Goal: Task Accomplishment & Management: Use online tool/utility

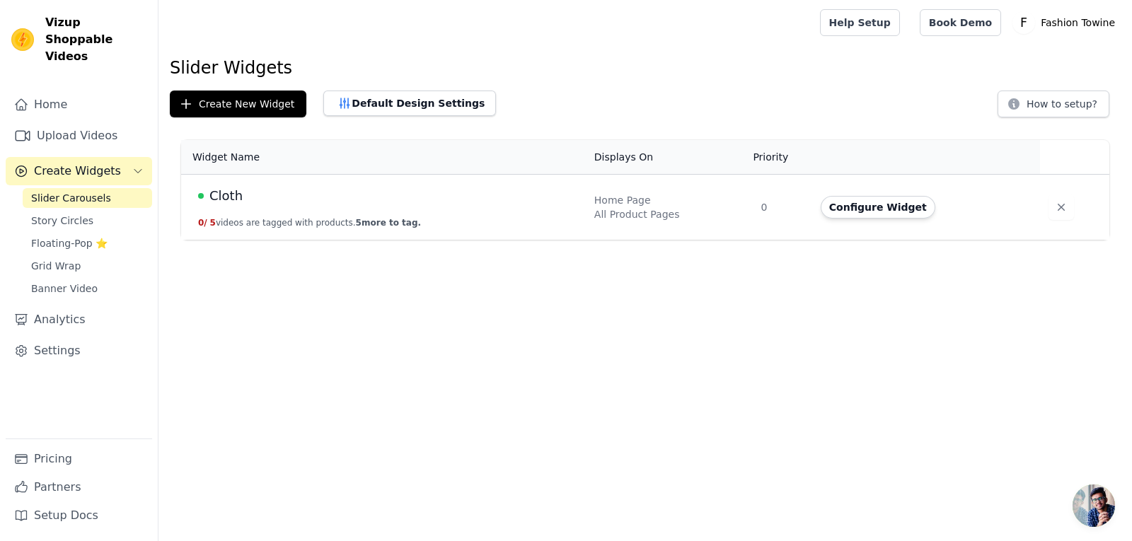
click at [454, 205] on div "Cloth" at bounding box center [387, 196] width 379 height 20
click at [837, 210] on button "Configure Widget" at bounding box center [878, 207] width 115 height 23
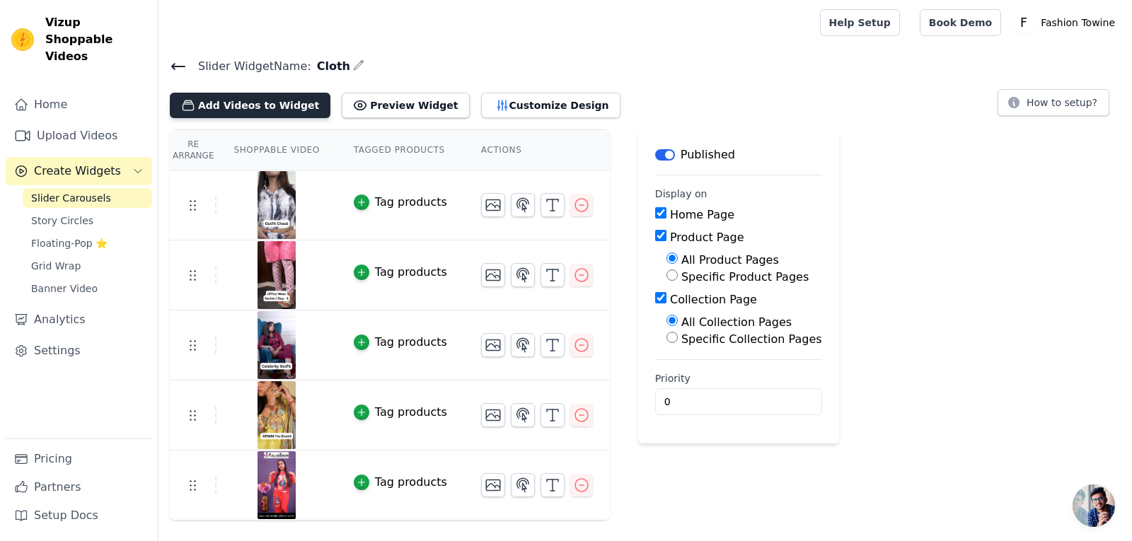
click at [217, 100] on button "Add Videos to Widget" at bounding box center [250, 105] width 161 height 25
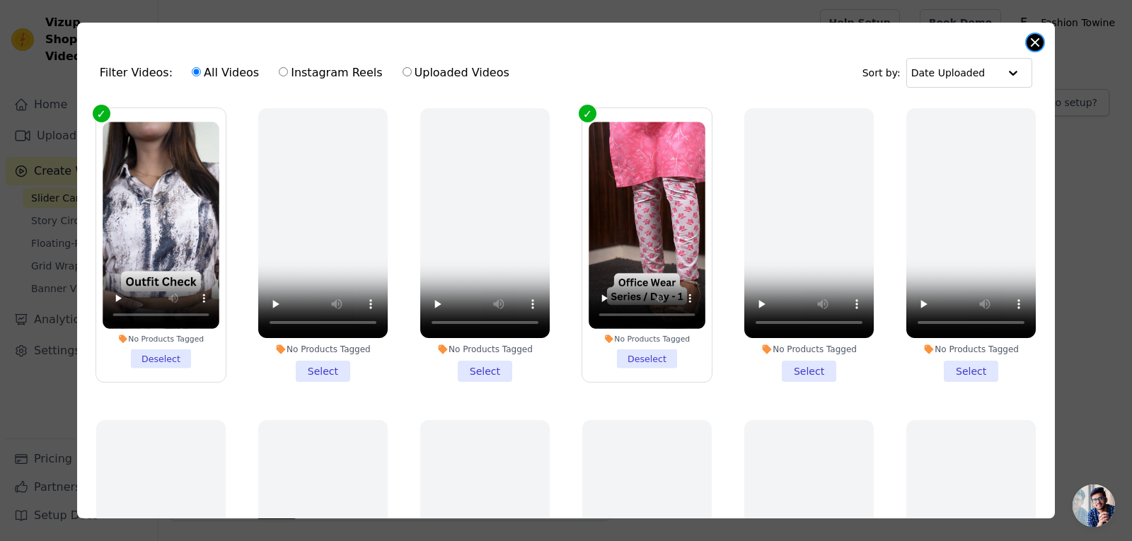
click at [1029, 45] on button "Close modal" at bounding box center [1035, 42] width 17 height 17
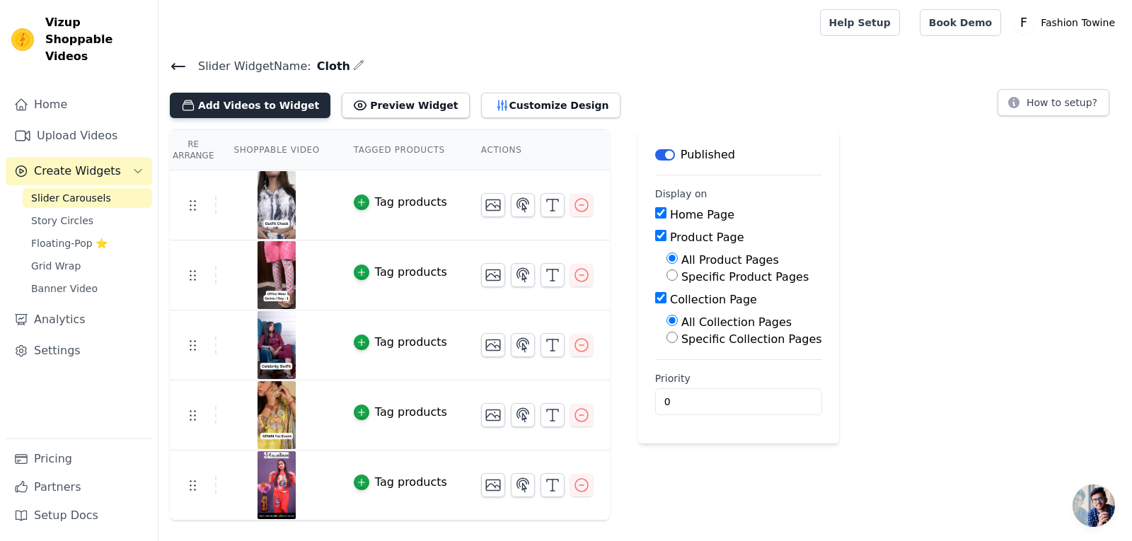
click at [277, 108] on button "Add Videos to Widget" at bounding box center [250, 105] width 161 height 25
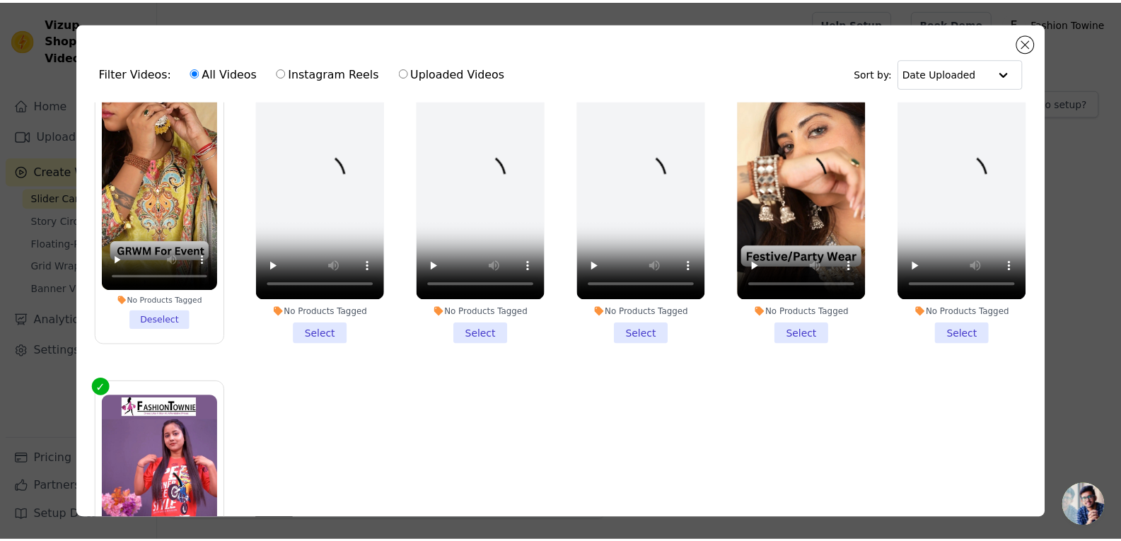
scroll to position [905, 0]
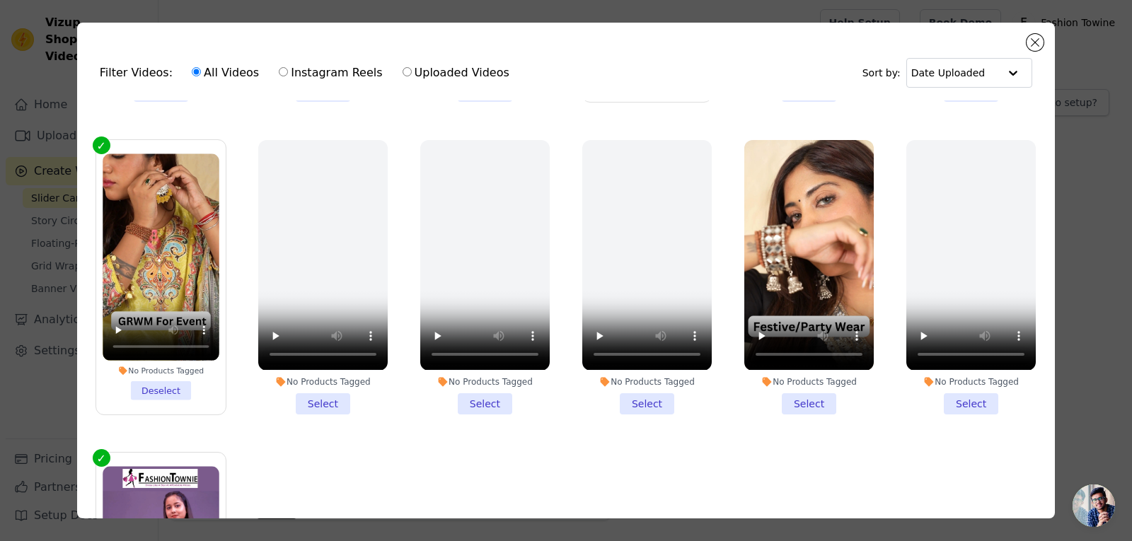
click at [794, 380] on li "No Products Tagged Select" at bounding box center [808, 277] width 129 height 274
click at [0, 0] on input "No Products Tagged Select" at bounding box center [0, 0] width 0 height 0
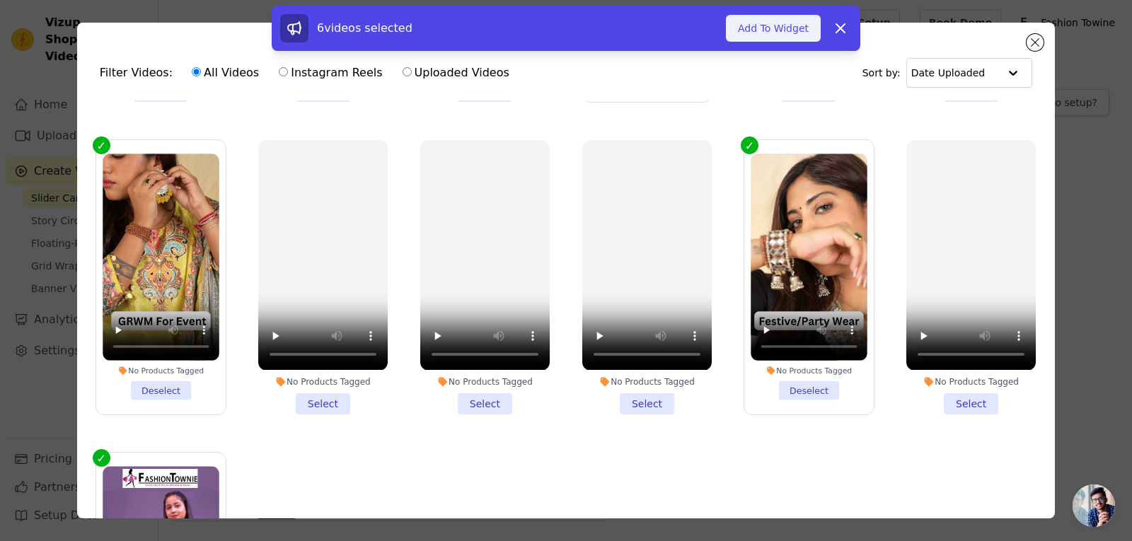
click at [790, 35] on button "Add To Widget" at bounding box center [773, 28] width 95 height 27
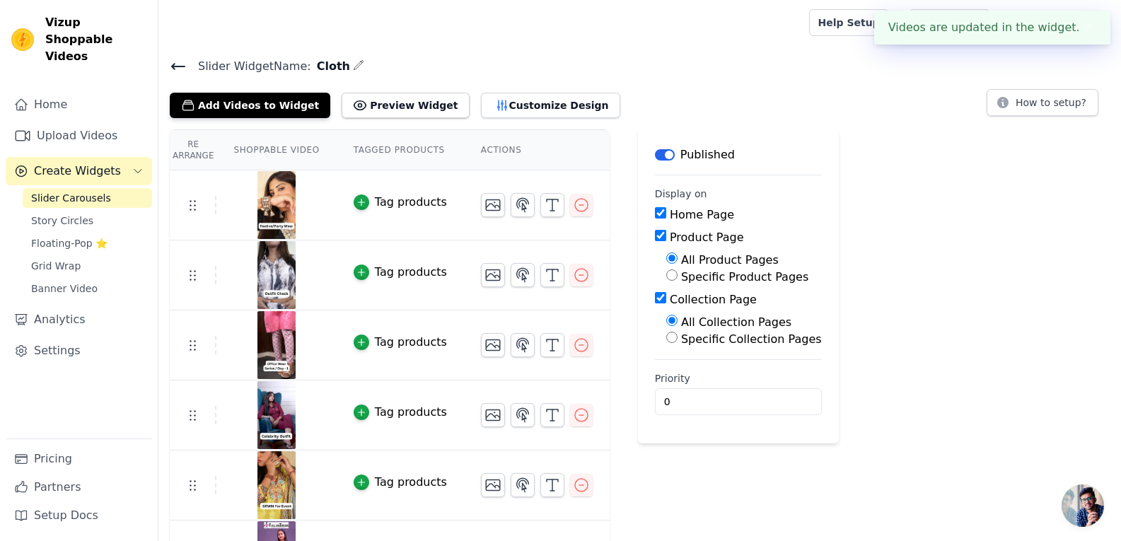
scroll to position [49, 0]
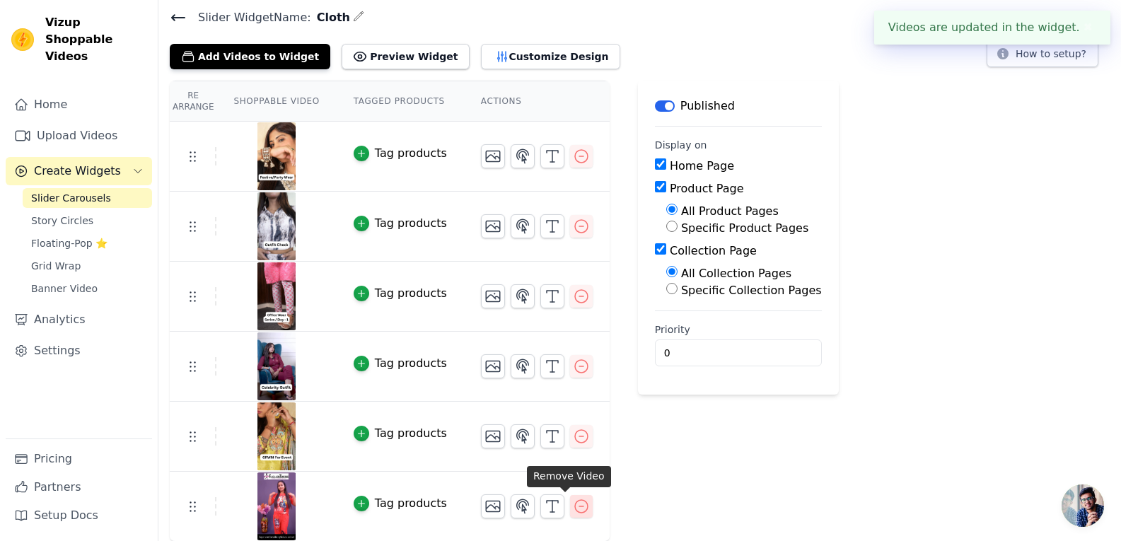
click at [573, 503] on icon "button" at bounding box center [581, 506] width 17 height 17
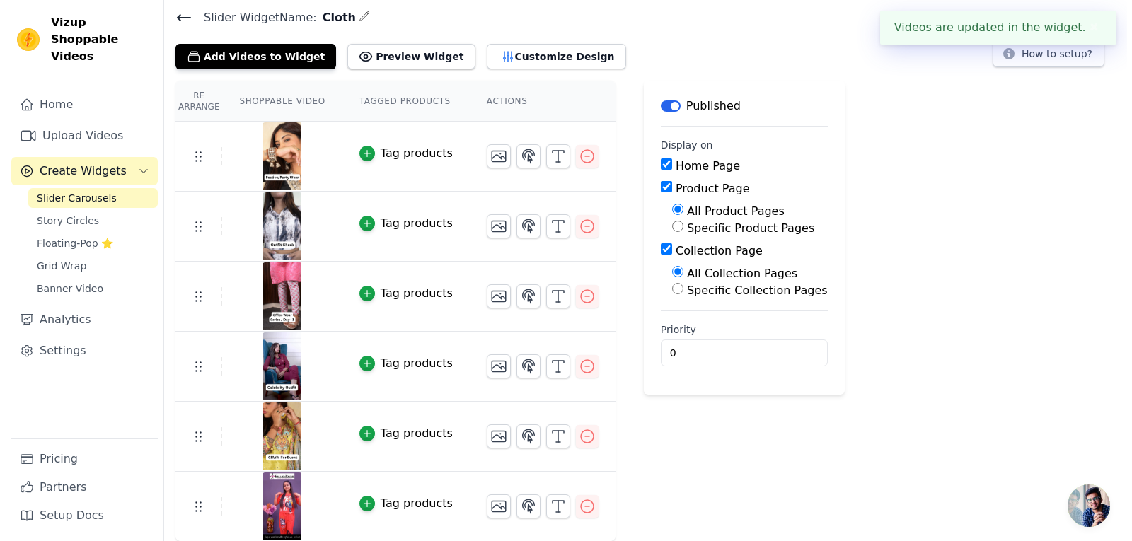
scroll to position [0, 0]
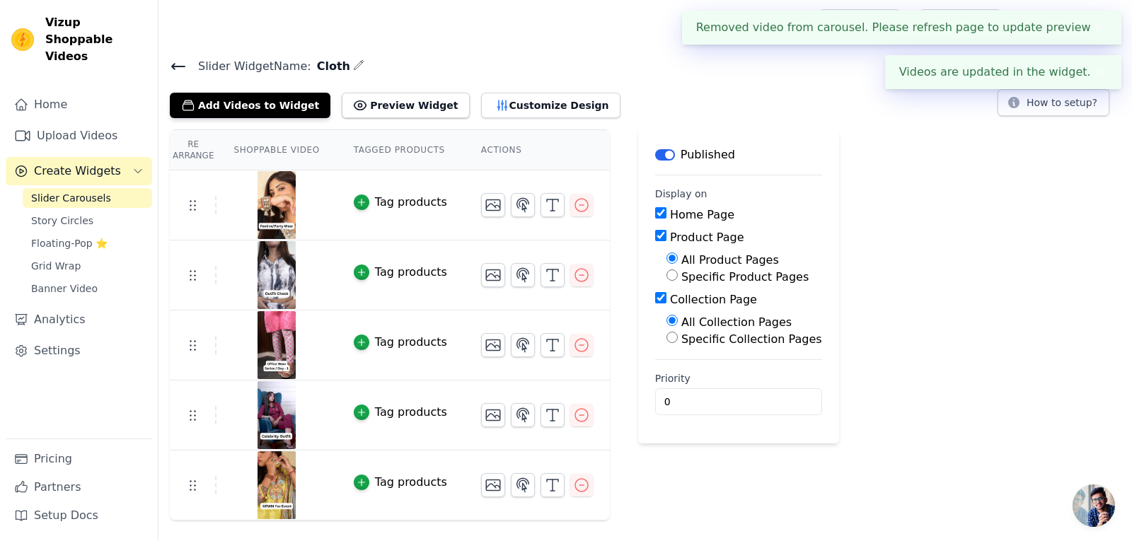
click at [1092, 30] on button "✖" at bounding box center [1099, 27] width 16 height 17
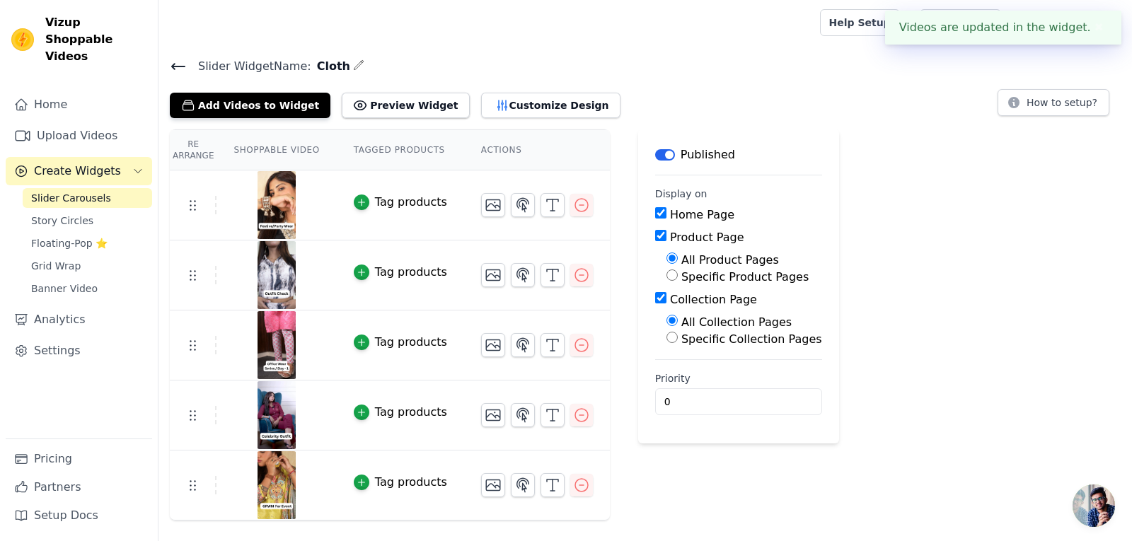
click at [1096, 28] on button "✖" at bounding box center [1099, 27] width 16 height 17
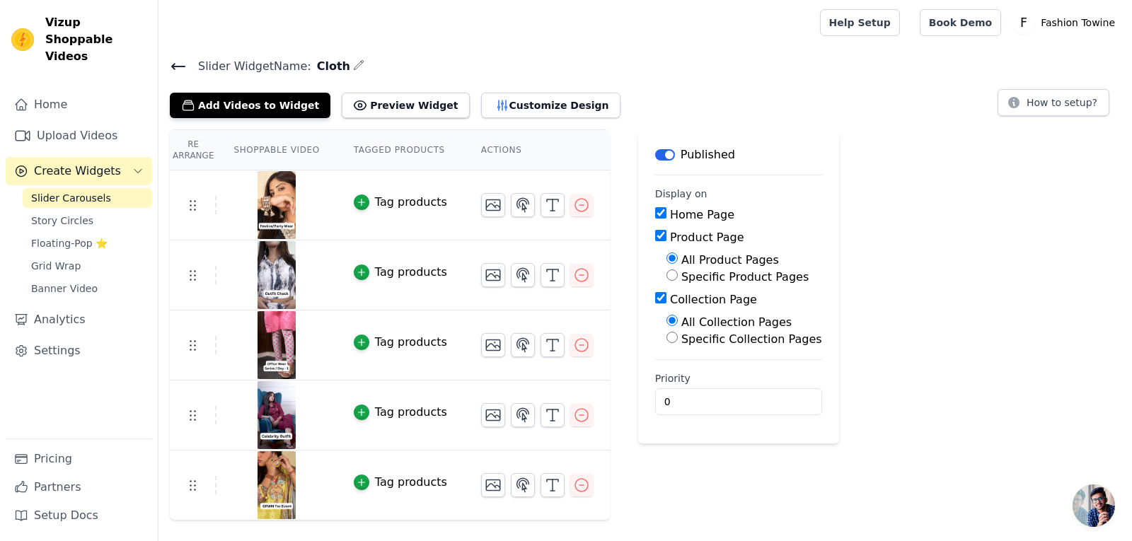
click at [175, 66] on icon at bounding box center [178, 67] width 13 height 6
